Goal: Information Seeking & Learning: Learn about a topic

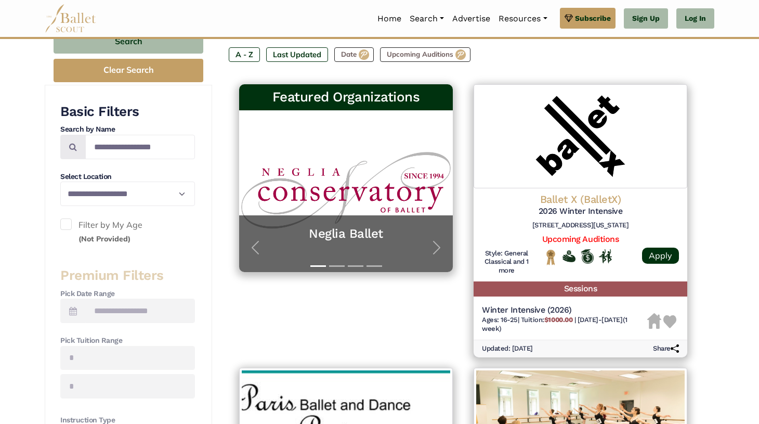
scroll to position [159, 0]
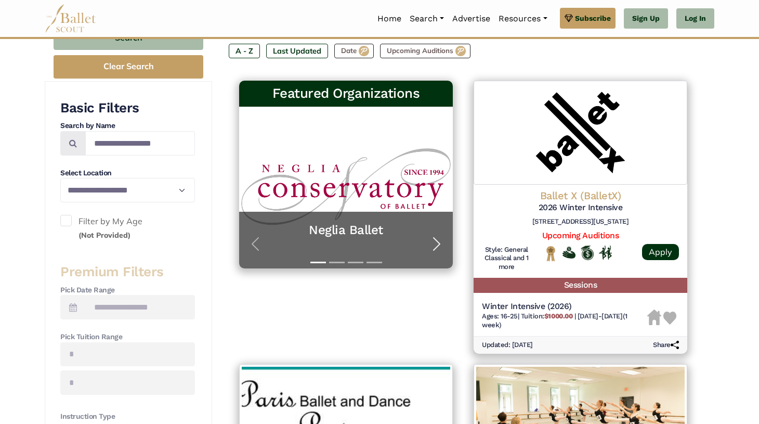
click at [441, 243] on span "button" at bounding box center [437, 244] width 17 height 17
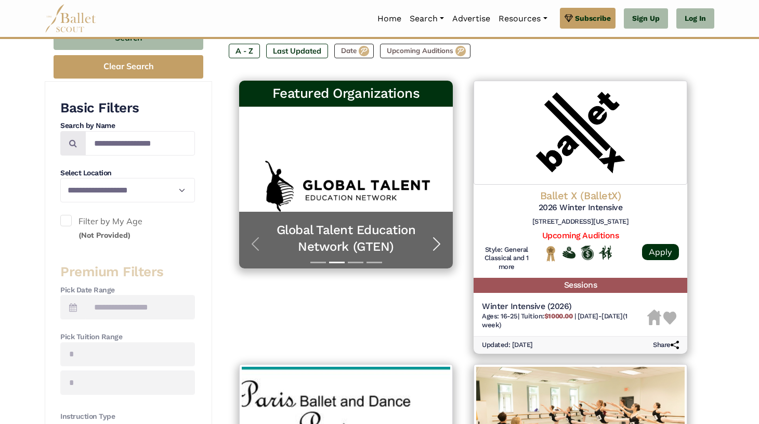
click at [441, 243] on span "button" at bounding box center [437, 244] width 17 height 17
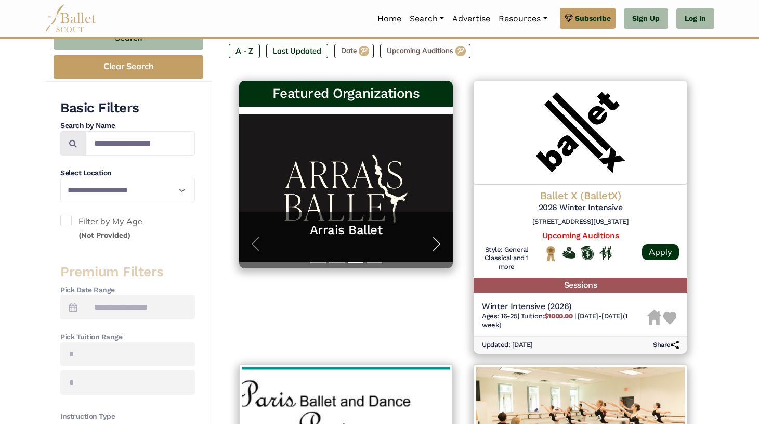
click at [441, 243] on span "button" at bounding box center [437, 244] width 17 height 17
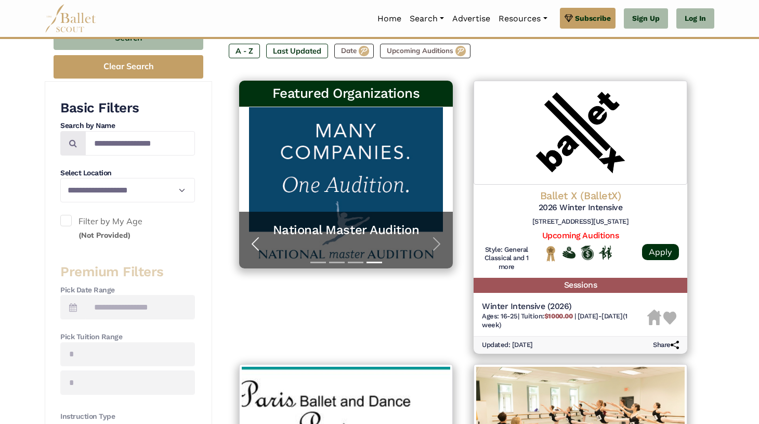
click at [257, 242] on span "button" at bounding box center [255, 244] width 17 height 17
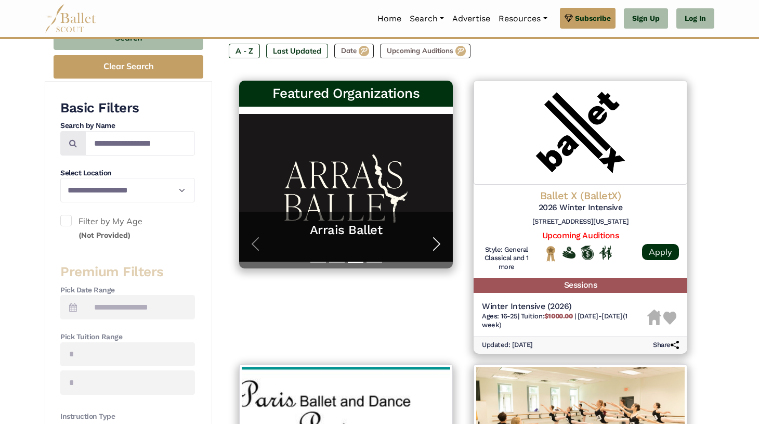
click at [438, 245] on span "button" at bounding box center [437, 244] width 17 height 17
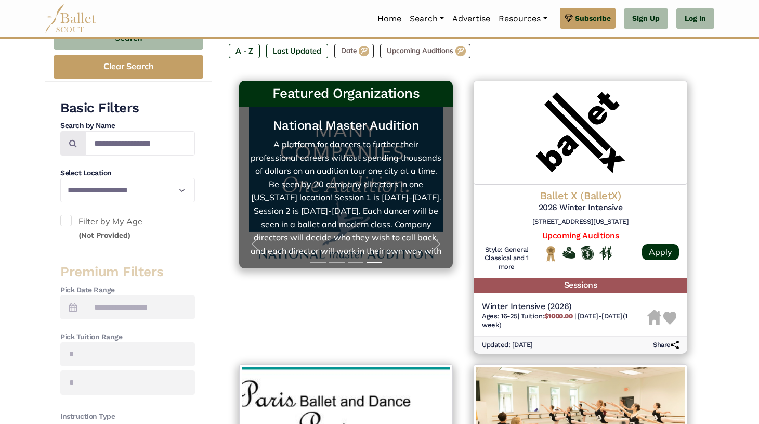
scroll to position [0, 0]
click at [397, 197] on link "National Master Audition A platform for dancers to further their professional c…" at bounding box center [346, 188] width 193 height 140
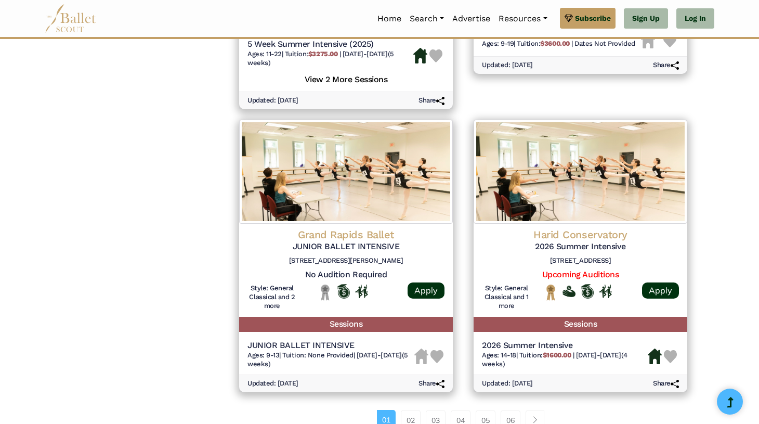
scroll to position [1290, 0]
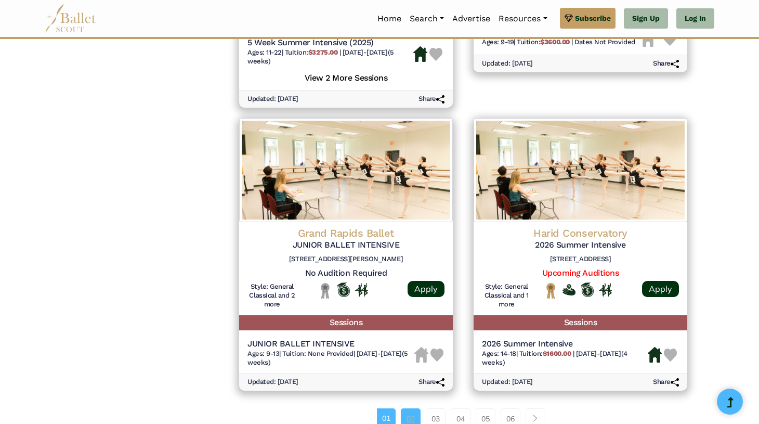
click at [412, 408] on link "02" at bounding box center [411, 418] width 20 height 21
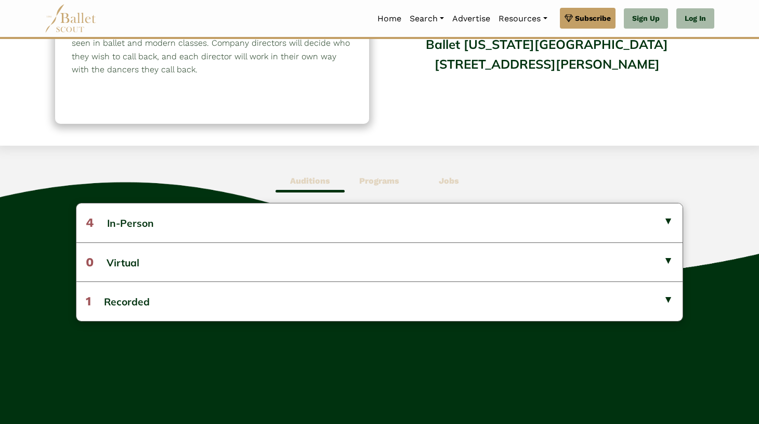
scroll to position [179, 0]
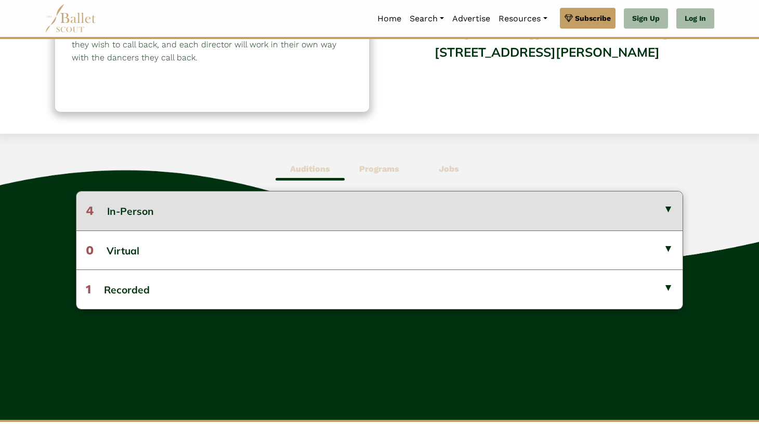
click at [383, 213] on button "4 In-Person" at bounding box center [379, 210] width 606 height 38
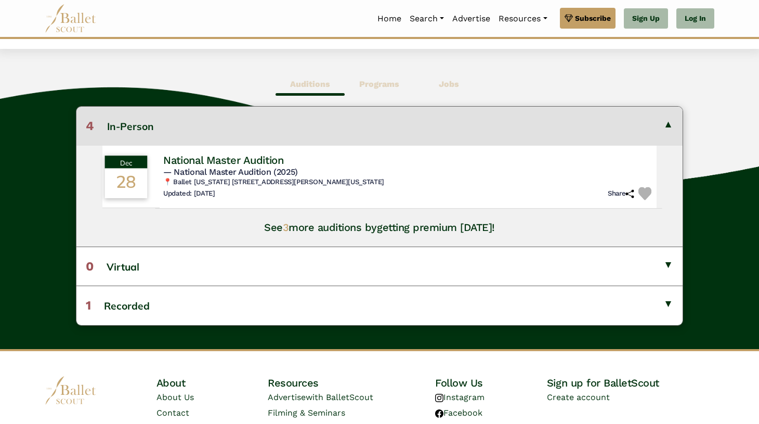
scroll to position [276, 0]
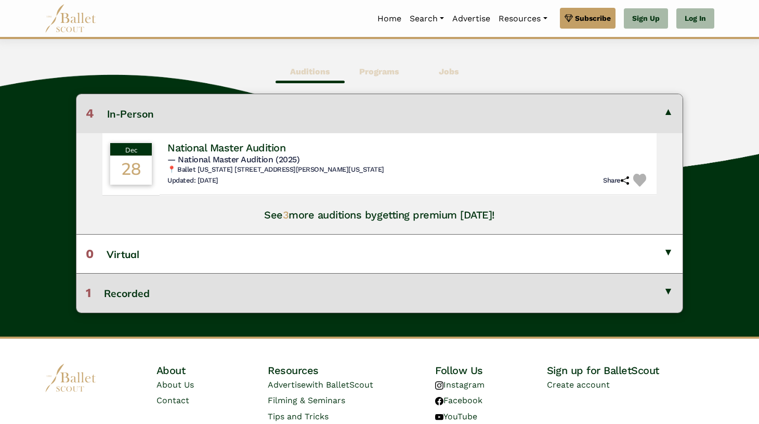
click at [266, 293] on button "1 Recorded" at bounding box center [379, 292] width 606 height 39
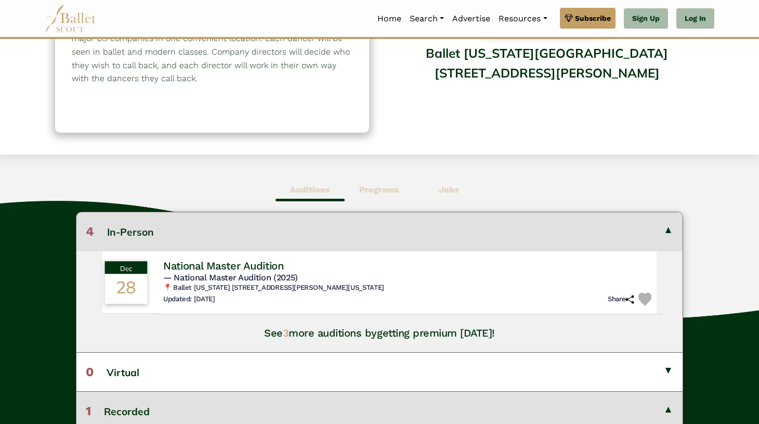
scroll to position [112, 0]
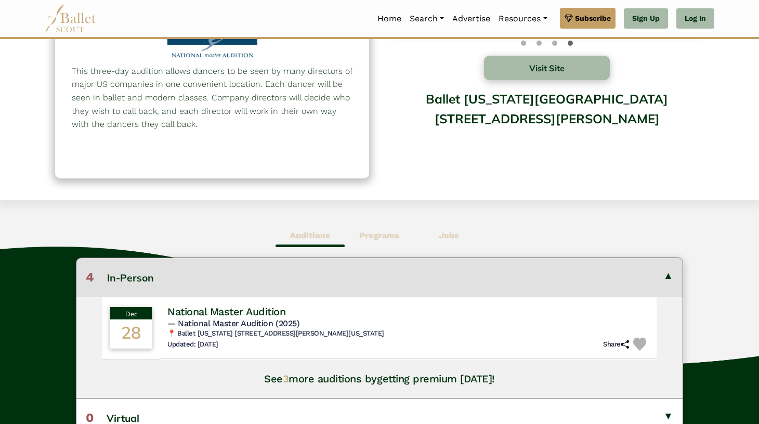
click at [374, 231] on b "Programs" at bounding box center [379, 235] width 40 height 10
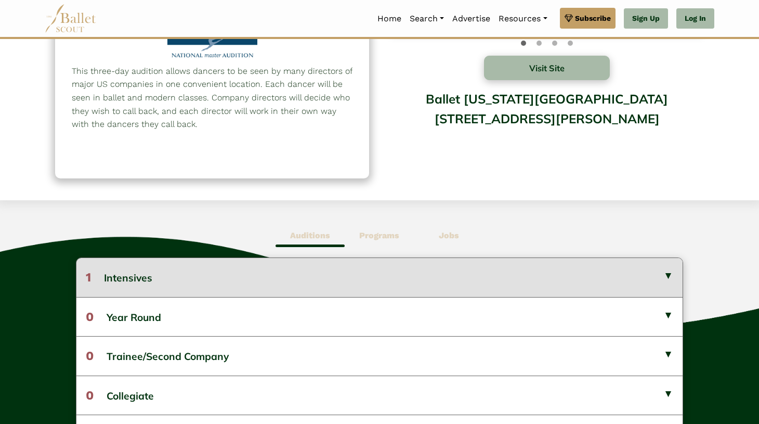
click at [459, 263] on button "1 Intensives" at bounding box center [379, 277] width 606 height 38
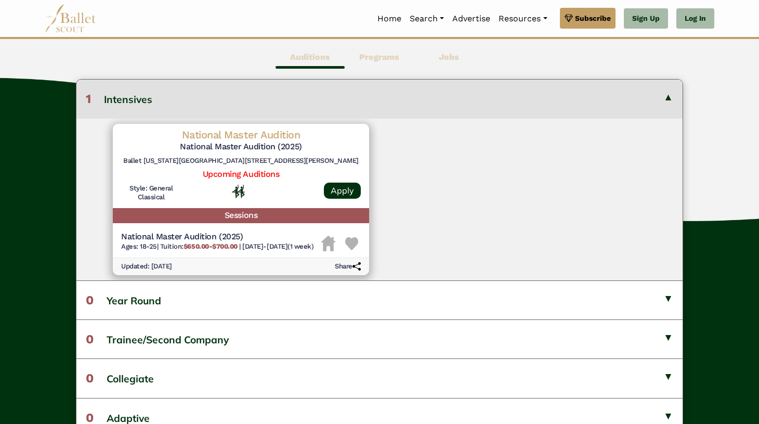
scroll to position [290, 0]
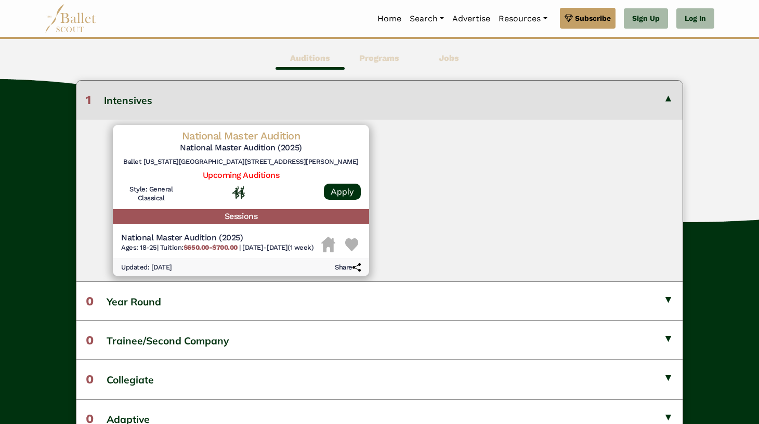
click at [437, 58] on span "Jobs" at bounding box center [448, 58] width 69 height 24
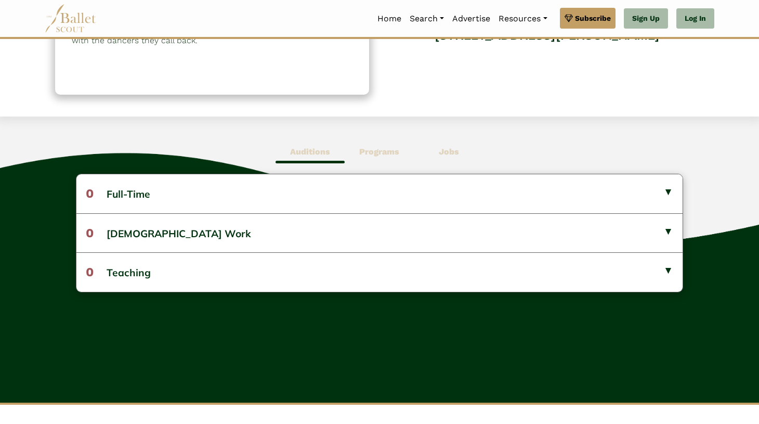
scroll to position [190, 0]
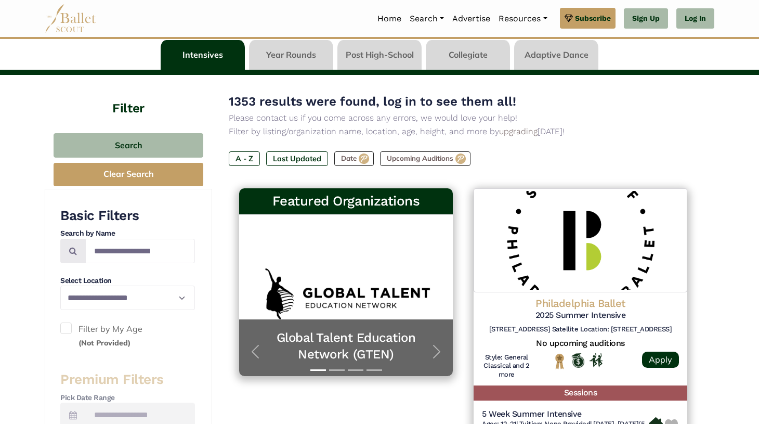
scroll to position [54, 0]
